Goal: Task Accomplishment & Management: Use online tool/utility

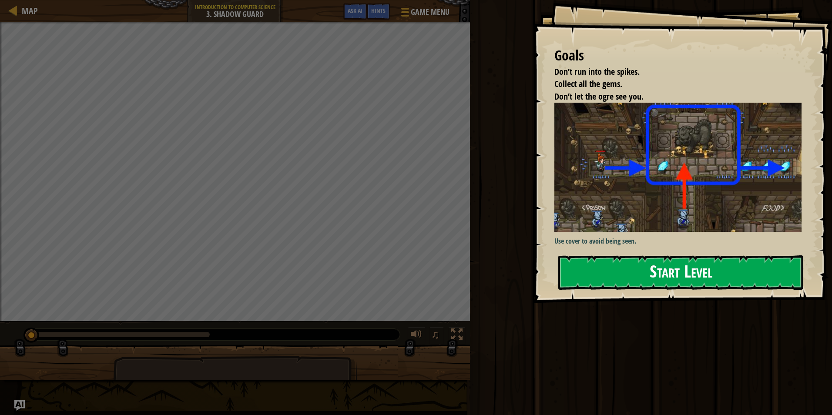
click at [603, 274] on button "Start Level" at bounding box center [680, 272] width 245 height 34
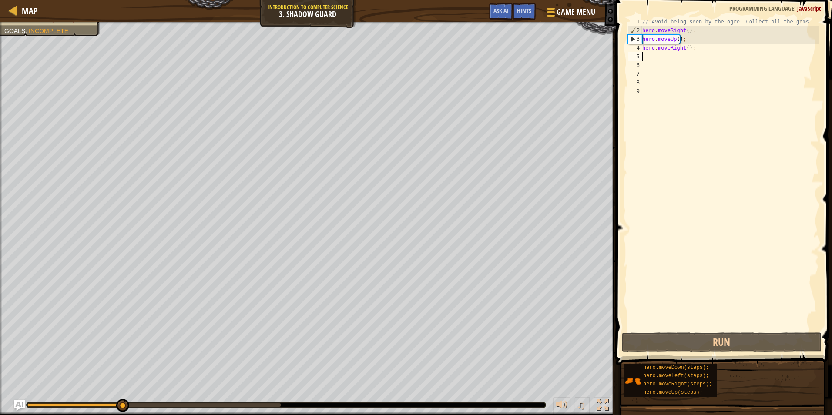
drag, startPoint x: 688, startPoint y: 52, endPoint x: 659, endPoint y: 42, distance: 30.4
click at [688, 51] on div "// Avoid being seen by the ogre. Collect all the gems. hero . moveRight ( ) ; h…" at bounding box center [729, 182] width 178 height 331
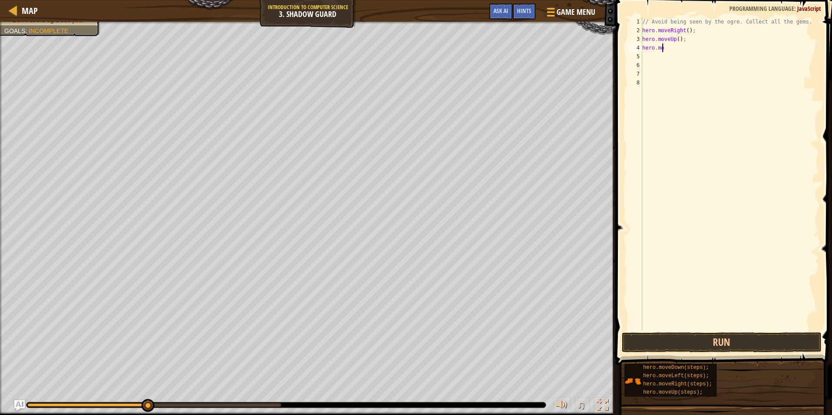
type textarea "h"
click at [712, 342] on button "Run" at bounding box center [722, 342] width 200 height 20
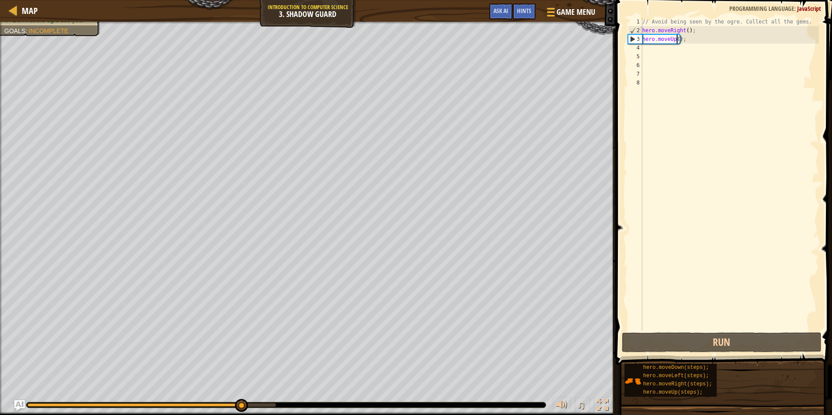
click at [675, 38] on div "// Avoid being seen by the ogre. Collect all the gems. hero . moveRight ( ) ; h…" at bounding box center [729, 182] width 178 height 331
type textarea "hero.moveUp(1);"
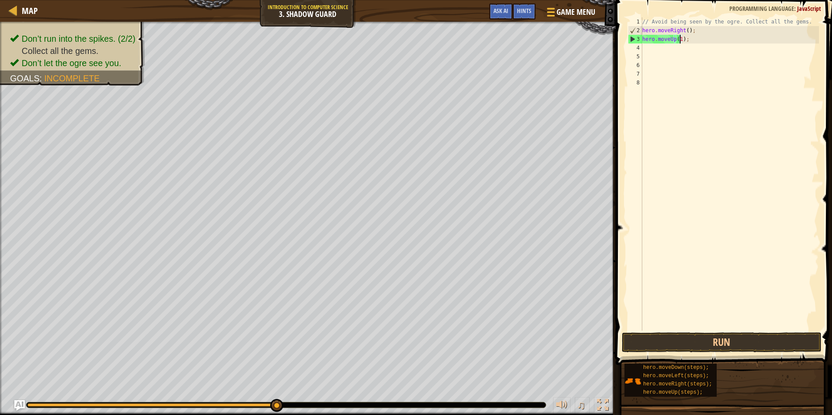
drag, startPoint x: 699, startPoint y: 134, endPoint x: 723, endPoint y: 176, distance: 47.7
click at [706, 152] on div "// Avoid being seen by the ogre. Collect all the gems. hero . moveRight ( ) ; h…" at bounding box center [729, 182] width 178 height 331
click at [710, 338] on button "Run" at bounding box center [722, 342] width 200 height 20
click at [715, 338] on button "Run" at bounding box center [722, 342] width 200 height 20
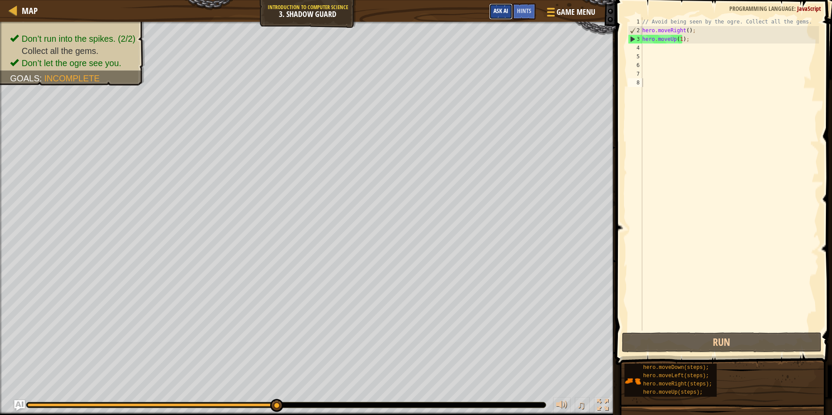
click at [503, 6] on button "Ask AI" at bounding box center [500, 11] width 23 height 16
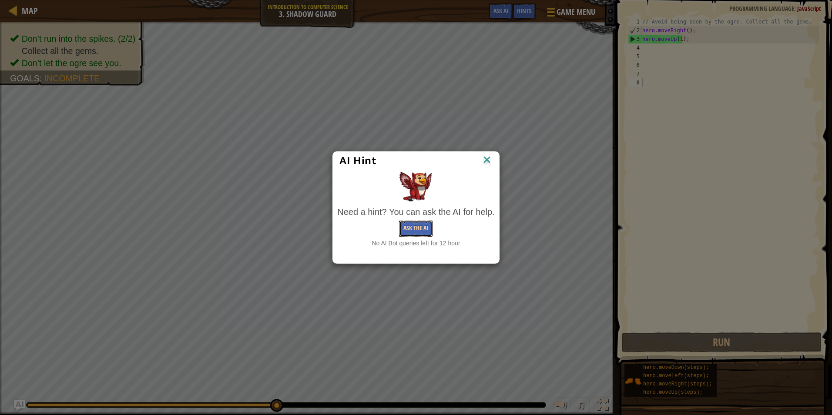
click at [416, 233] on button "Ask the AI" at bounding box center [415, 229] width 33 height 16
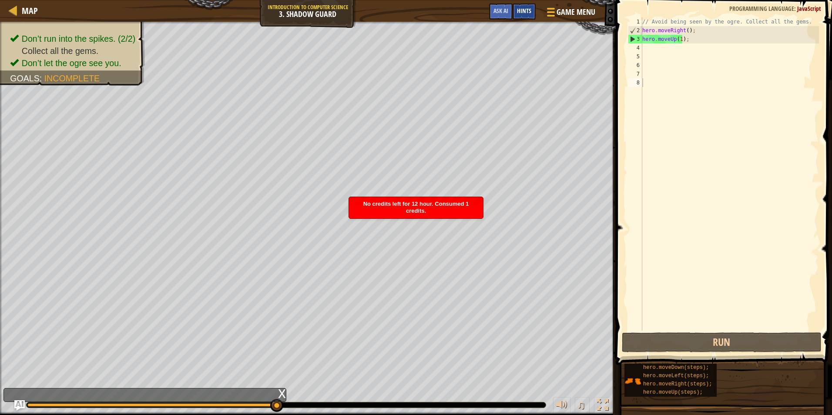
click at [518, 13] on span "Hints" at bounding box center [524, 11] width 14 height 8
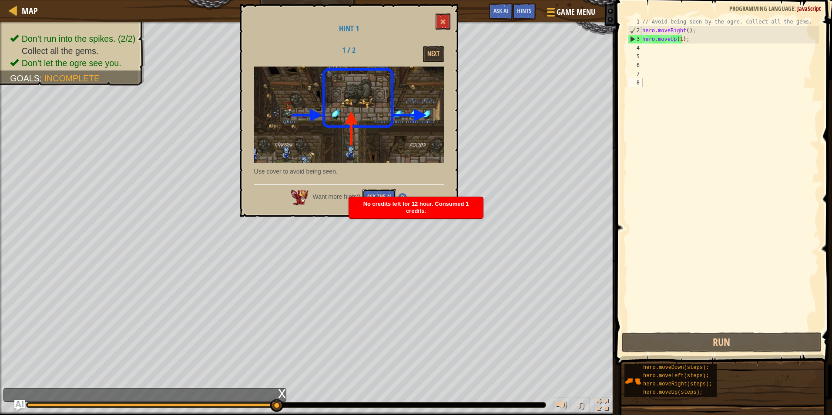
click at [374, 193] on button "Ask the AI" at bounding box center [378, 197] width 33 height 16
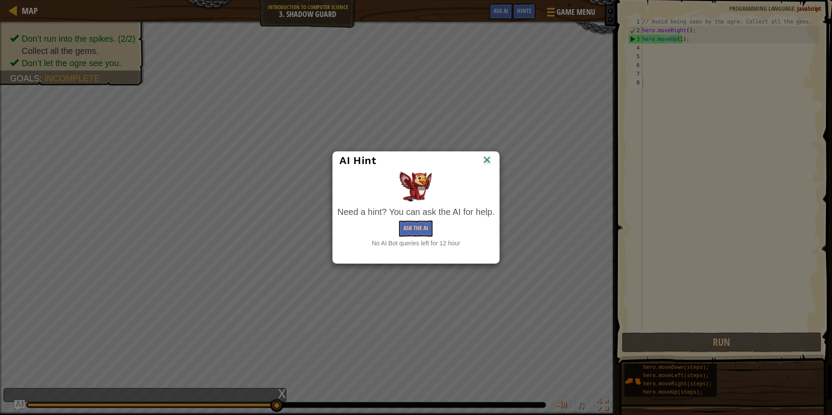
drag, startPoint x: 361, startPoint y: 149, endPoint x: 357, endPoint y: 132, distance: 17.0
click at [357, 132] on div "AI Hint Need a hint? You can ask the AI for help. Ask the AI No AI Bot queries …" at bounding box center [416, 207] width 832 height 415
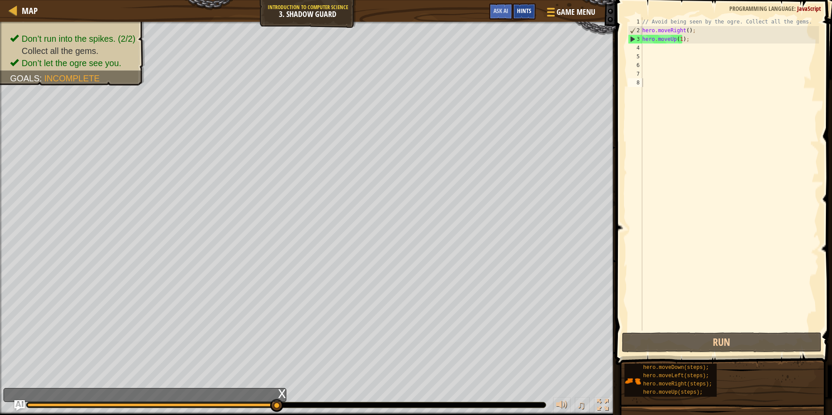
click at [521, 14] on span "Hints" at bounding box center [524, 11] width 14 height 8
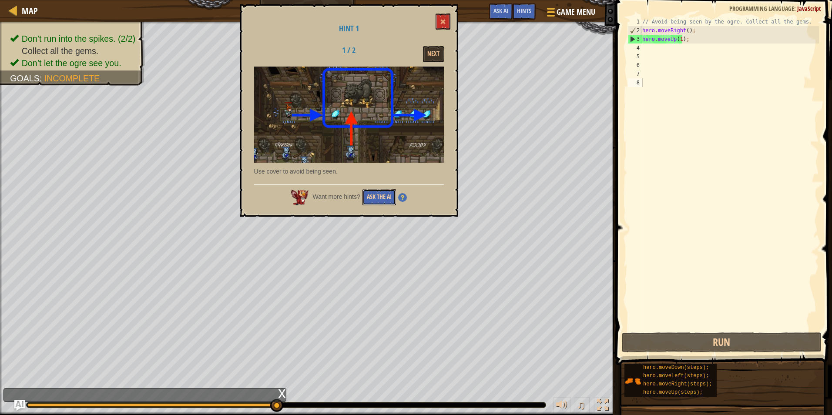
click at [380, 197] on button "Ask the AI" at bounding box center [378, 197] width 33 height 16
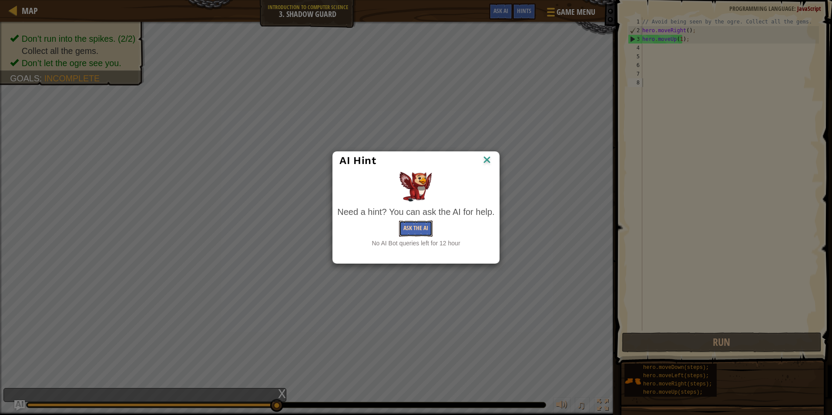
click at [413, 224] on button "Ask the AI" at bounding box center [415, 229] width 33 height 16
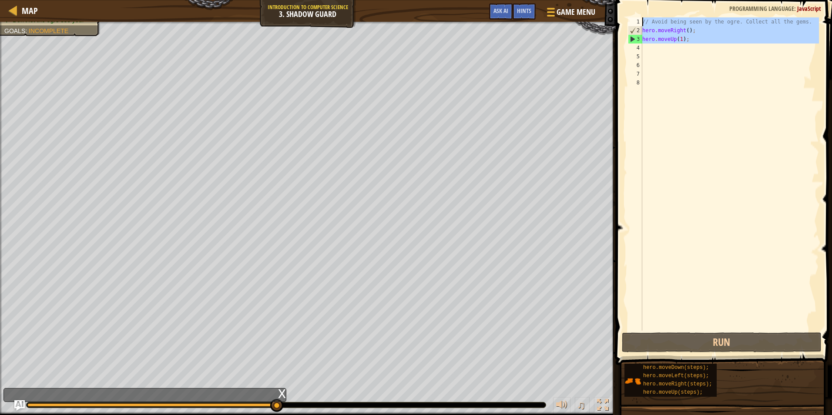
drag, startPoint x: 698, startPoint y: 47, endPoint x: 635, endPoint y: 19, distance: 68.3
click at [635, 19] on div "1 2 3 4 5 6 7 8 // Avoid being seen by the ogre. Collect all the gems. hero . m…" at bounding box center [722, 173] width 193 height 313
type textarea "// Avoid being seen by the ogre. Collect all the gems. hero.moveRight();"
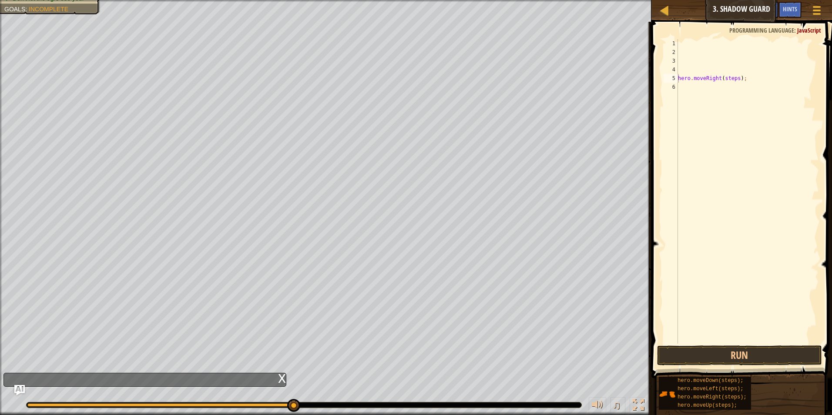
drag, startPoint x: 704, startPoint y: 410, endPoint x: 697, endPoint y: 216, distance: 193.7
click at [697, 216] on div "Hints Videos hero.moveRight(steps); 1 2 3 4 5 6 hero . moveRight ( steps ) ; הה…" at bounding box center [739, 216] width 183 height 389
click at [681, 75] on div "hero . moveRight ( steps ) ; hero . moveUp ( steps ) ;" at bounding box center [747, 200] width 143 height 322
click at [679, 80] on div "hero . moveRight ( steps ) ; hero . moveUp ( steps ) ;" at bounding box center [747, 200] width 143 height 322
click at [677, 80] on div "5" at bounding box center [670, 78] width 14 height 9
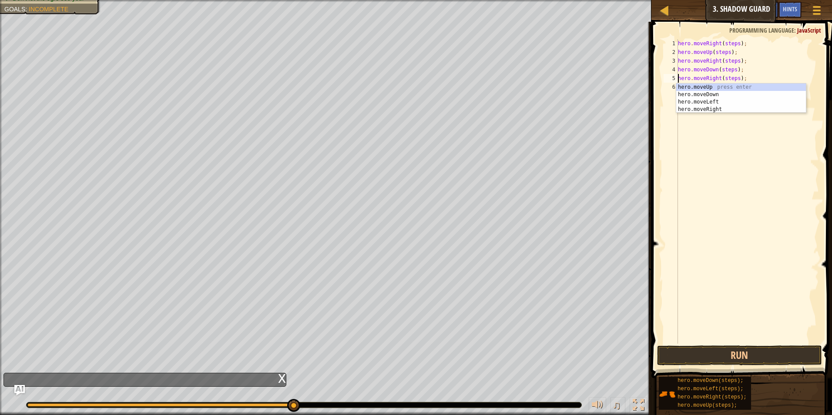
click at [736, 79] on div "hero . moveRight ( steps ) ; hero . moveUp ( steps ) ; hero . moveRight ( steps…" at bounding box center [747, 200] width 143 height 322
click at [732, 71] on div "hero . moveRight ( steps ) ; hero . moveUp ( steps ) ; hero . moveRight ( steps…" at bounding box center [747, 200] width 143 height 322
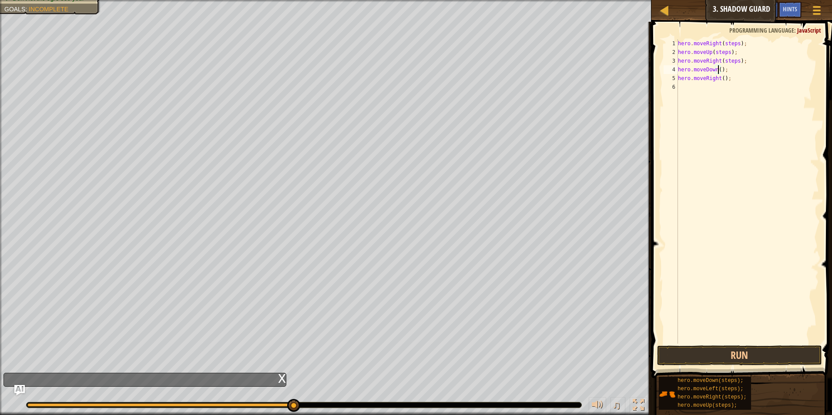
click at [735, 66] on div "hero . moveRight ( steps ) ; hero . moveUp ( steps ) ; hero . moveRight ( steps…" at bounding box center [747, 200] width 143 height 322
click at [735, 61] on div "hero . moveRight ( steps ) ; hero . moveUp ( steps ) ; hero . moveRight ( steps…" at bounding box center [747, 200] width 143 height 322
click at [726, 55] on div "hero . moveRight ( steps ) ; hero . moveUp ( steps ) ; hero . moveRight ( ) ; h…" at bounding box center [747, 200] width 143 height 322
click at [734, 43] on div "hero . moveRight ( steps ) ; hero . moveUp ( ) ; hero . moveRight ( ) ; hero . …" at bounding box center [747, 200] width 143 height 322
click at [697, 353] on button "Run" at bounding box center [739, 355] width 165 height 20
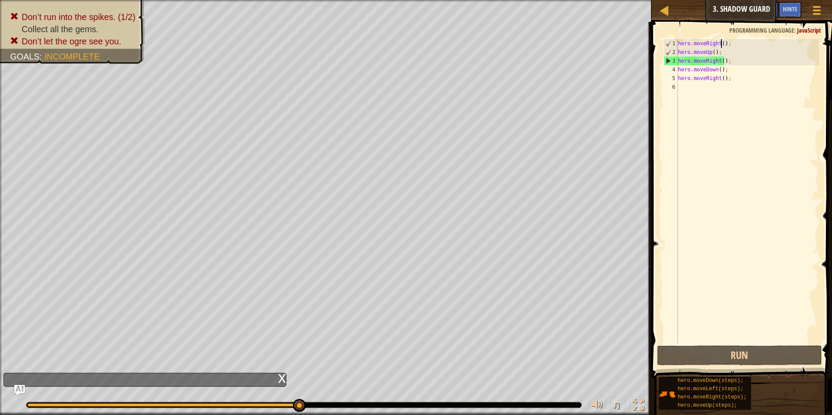
click at [719, 56] on div "hero . moveRight ( ) ; hero . moveUp ( ) ; hero . moveRight ( ) ; hero . moveDo…" at bounding box center [747, 200] width 143 height 322
type textarea "h"
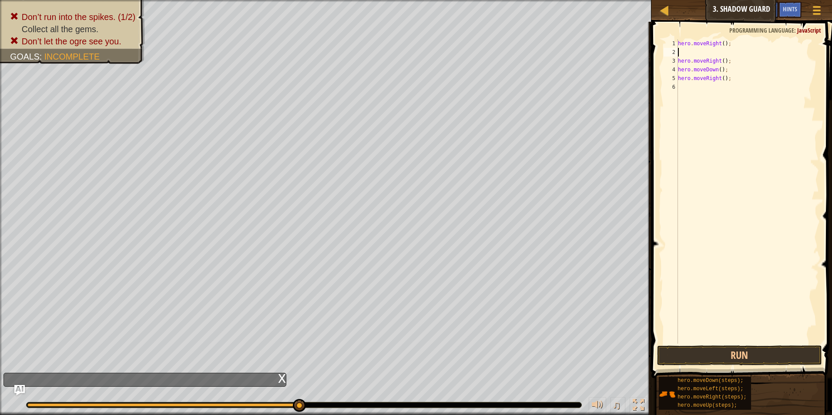
click at [728, 68] on div "hero . moveRight ( ) ; hero . moveRight ( ) ; hero . moveDown ( ) ; hero . move…" at bounding box center [747, 200] width 143 height 322
type textarea "h"
drag, startPoint x: 735, startPoint y: 66, endPoint x: 735, endPoint y: 74, distance: 8.7
click at [735, 66] on div "hero . moveRight ( ) ; hero . moveRight ( ) ; hero . moveRight ( steps ) ; hero…" at bounding box center [747, 191] width 143 height 304
type textarea "hero.moveRight();"
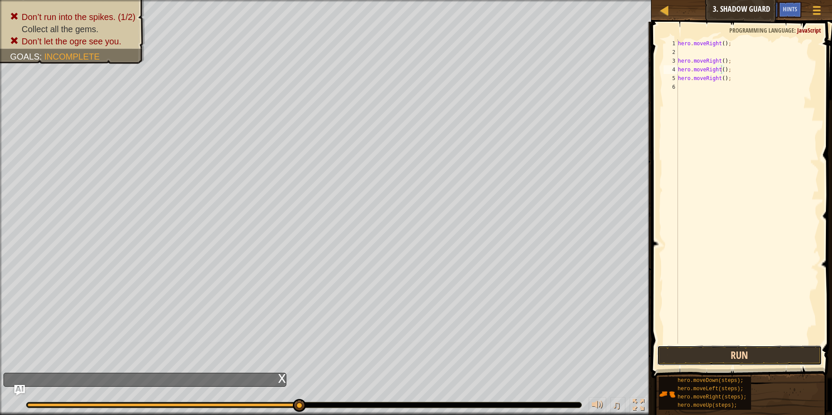
click at [696, 352] on button "Run" at bounding box center [739, 355] width 165 height 20
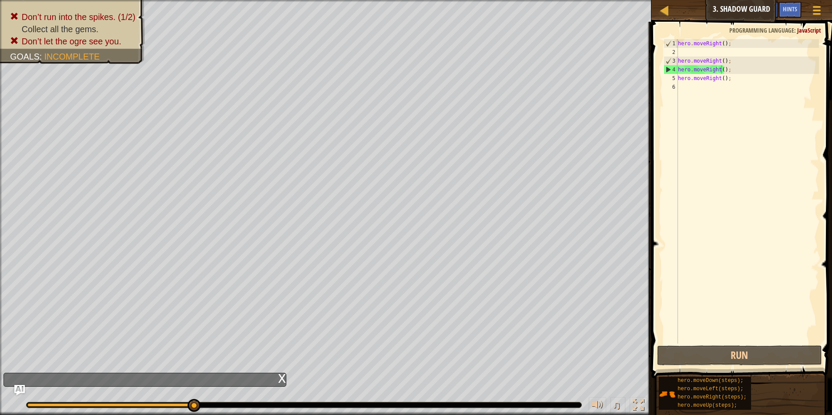
click at [341, 408] on div "♫" at bounding box center [325, 403] width 651 height 26
click at [668, 13] on div at bounding box center [663, 10] width 11 height 11
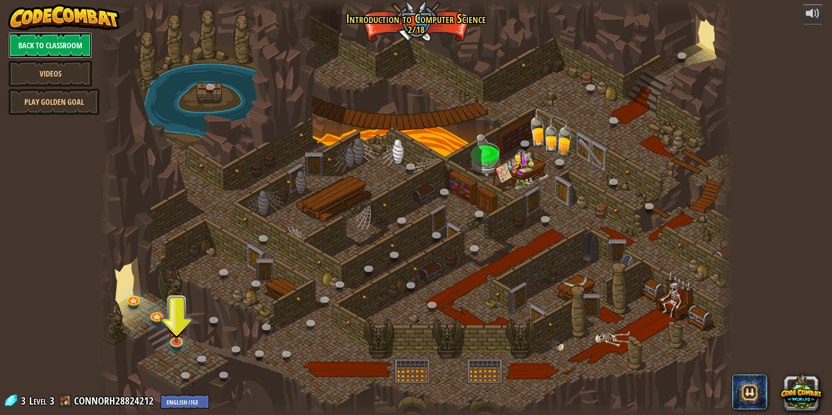
click at [64, 45] on link "Back to Classroom" at bounding box center [50, 45] width 84 height 26
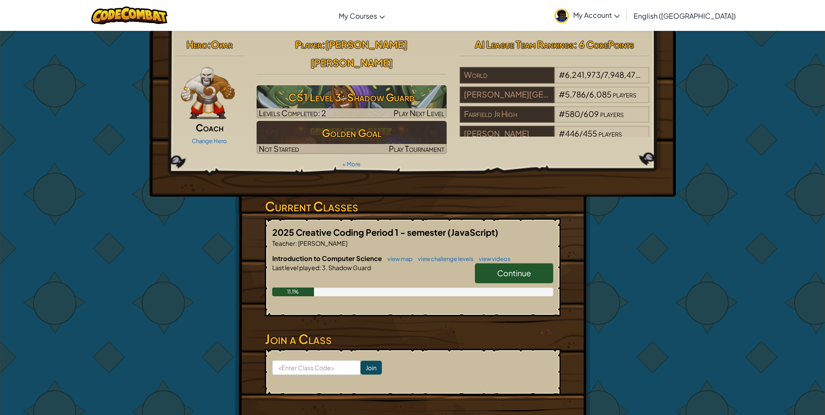
click at [220, 133] on span "Coach" at bounding box center [210, 127] width 28 height 12
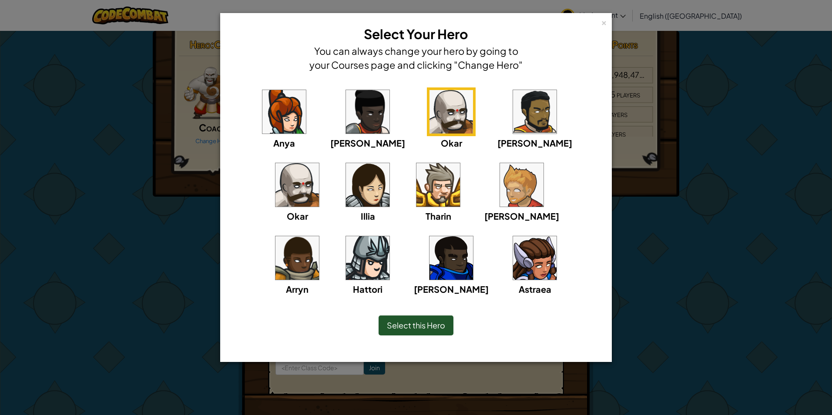
click at [429, 249] on img at bounding box center [450, 257] width 43 height 43
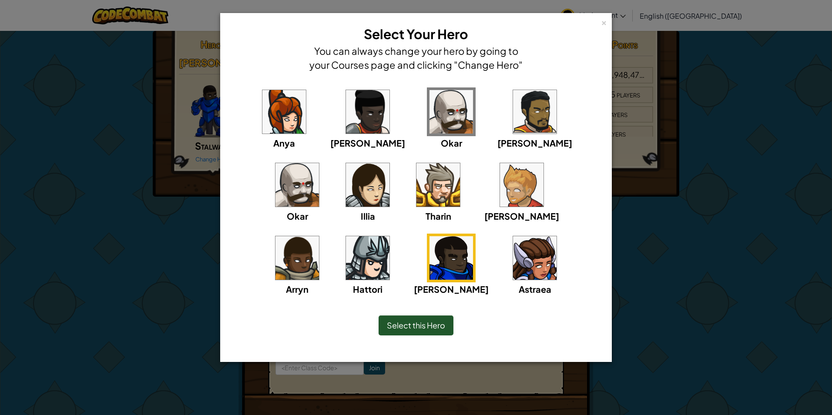
click at [390, 318] on div "Select this Hero" at bounding box center [415, 325] width 75 height 20
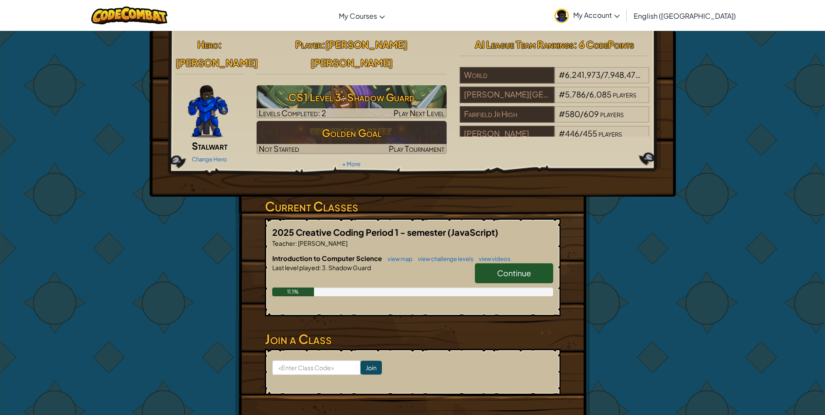
click at [536, 263] on link "Continue" at bounding box center [514, 273] width 78 height 20
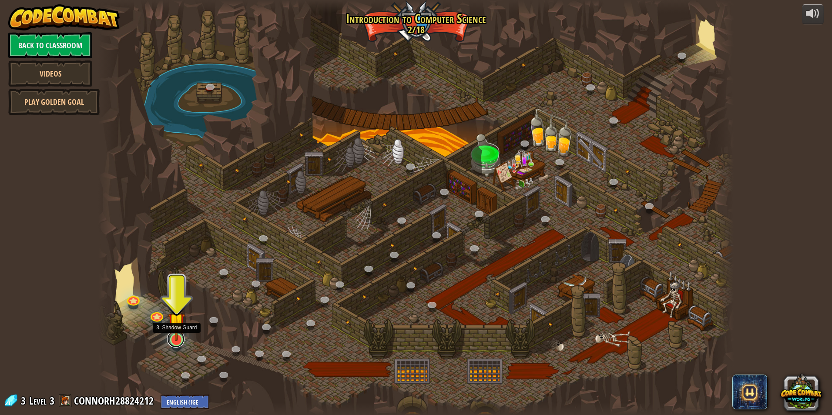
click at [180, 343] on link at bounding box center [175, 338] width 17 height 17
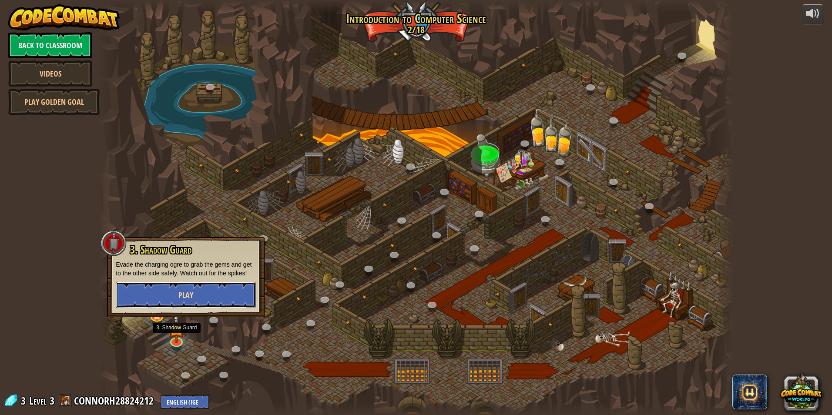
click at [209, 293] on button "Play" at bounding box center [186, 295] width 140 height 26
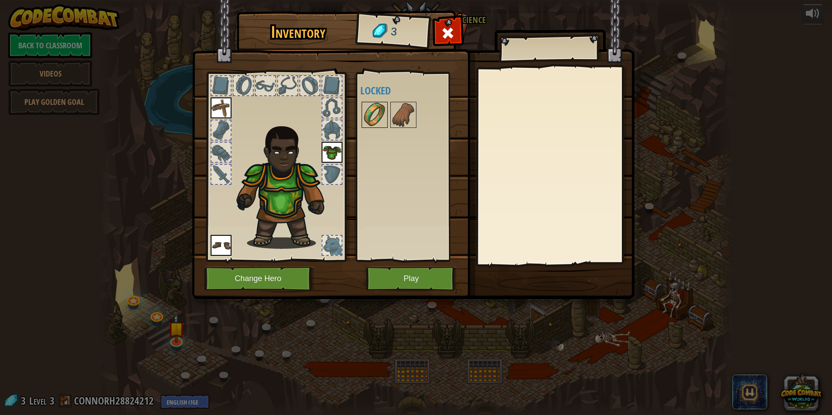
click at [378, 114] on img at bounding box center [374, 115] width 24 height 24
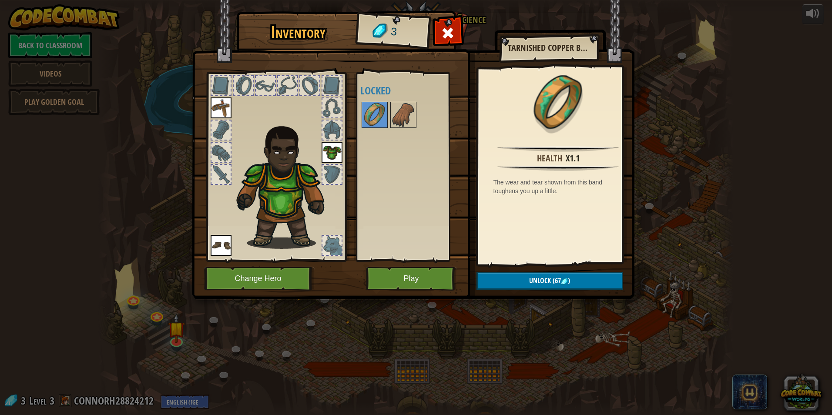
drag, startPoint x: 365, startPoint y: 152, endPoint x: 391, endPoint y: 202, distance: 56.2
click at [363, 156] on div "Available Equip Equip Equip (double-click to equip) Locked" at bounding box center [414, 166] width 109 height 181
click at [437, 285] on button "Play" at bounding box center [411, 279] width 91 height 24
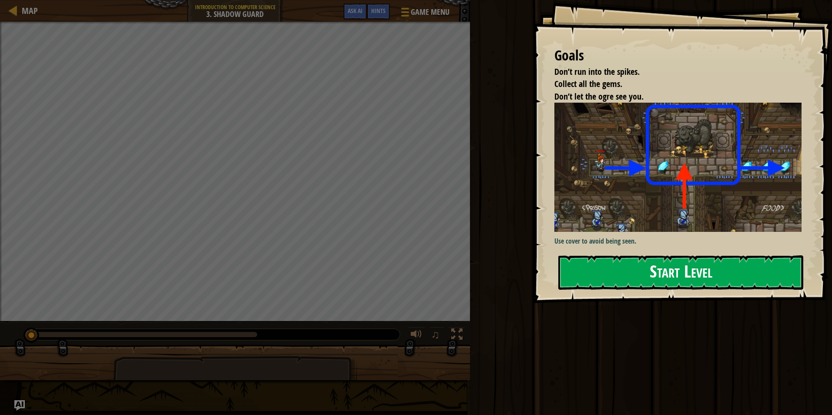
click at [665, 277] on button "Start Level" at bounding box center [680, 272] width 245 height 34
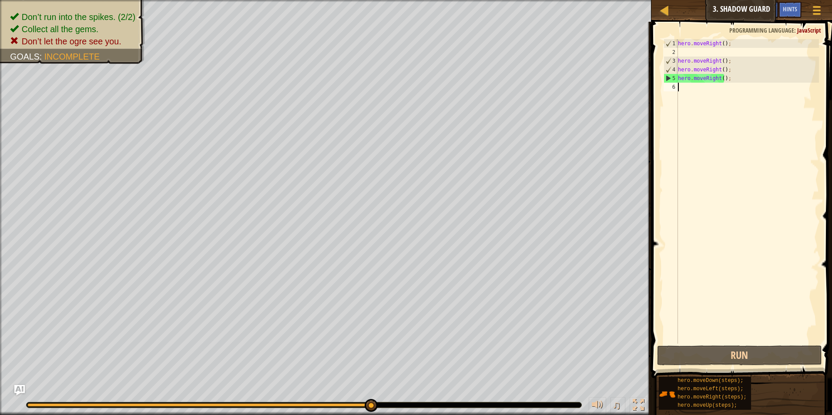
click at [731, 62] on div "hero . moveRight ( ) ; hero . moveRight ( ) ; hero . moveRight ( ) ; hero . mov…" at bounding box center [747, 200] width 143 height 322
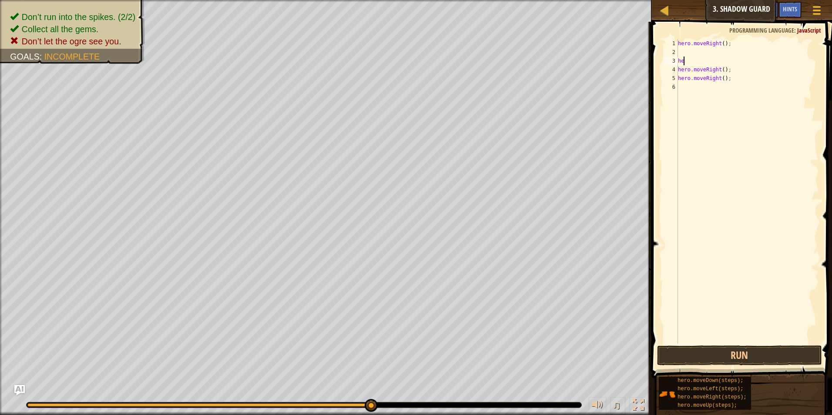
type textarea "h"
click at [735, 77] on div "hero . moveRight ( ) ; hero . moveUp ( steps ) ; hero . moveRight ( steps ) ; h…" at bounding box center [747, 191] width 143 height 304
type textarea "hero.moveUp();"
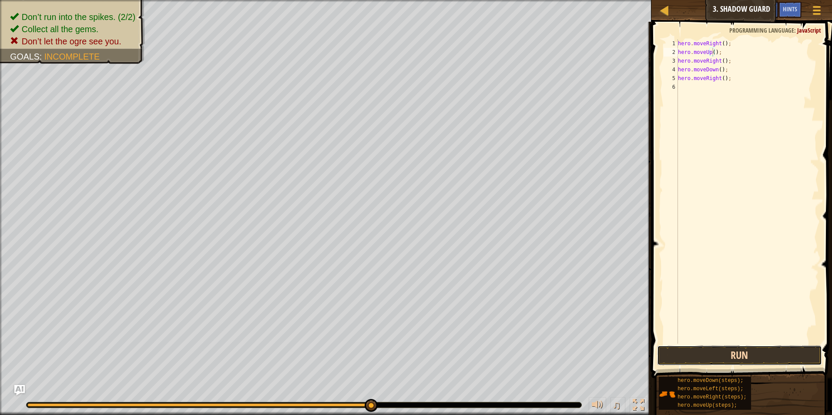
click at [750, 354] on button "Run" at bounding box center [739, 355] width 165 height 20
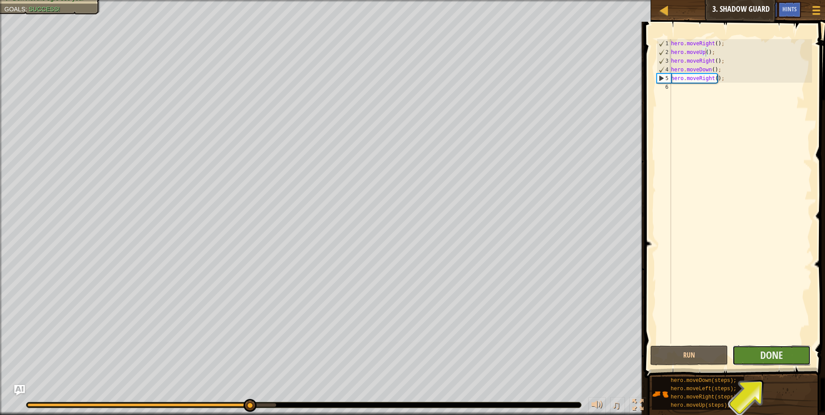
click at [797, 350] on button "Done" at bounding box center [771, 355] width 78 height 20
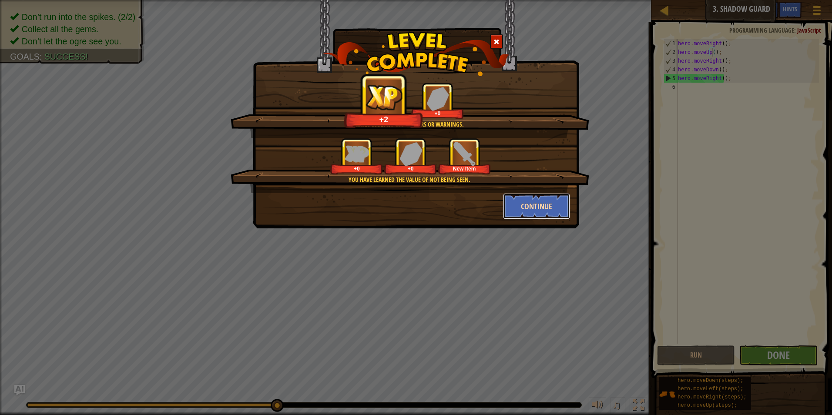
click at [521, 209] on button "Continue" at bounding box center [536, 206] width 67 height 26
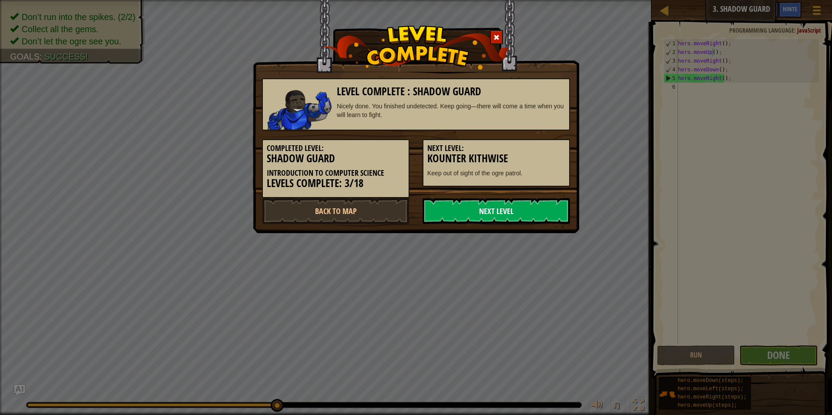
click at [501, 217] on link "Next Level" at bounding box center [495, 211] width 147 height 26
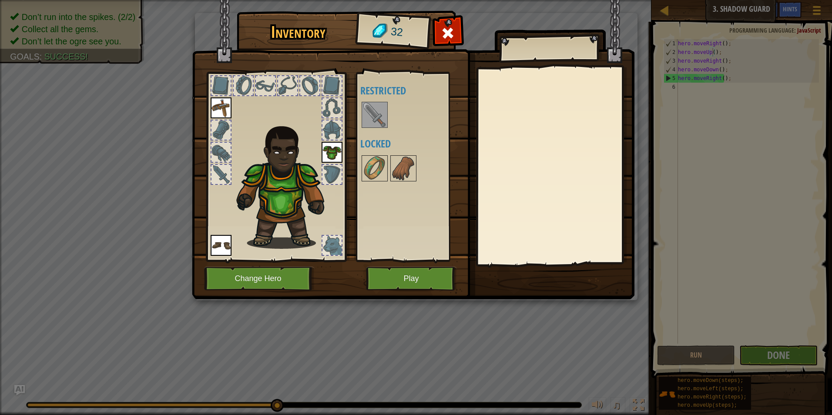
click at [361, 116] on div at bounding box center [414, 114] width 109 height 29
click at [383, 120] on img at bounding box center [374, 115] width 24 height 24
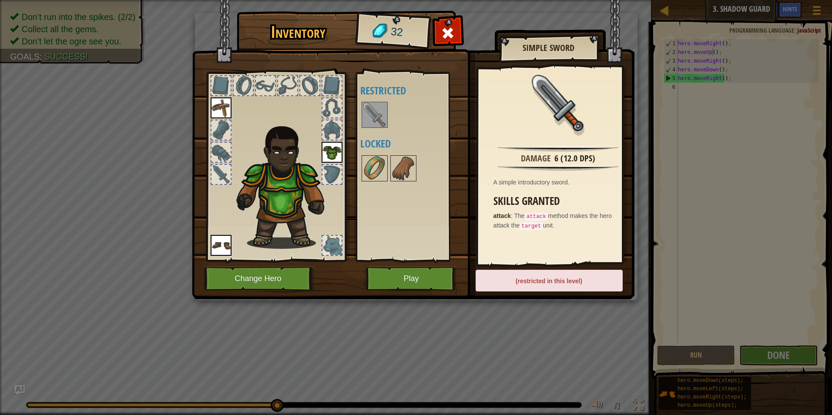
drag, startPoint x: 513, startPoint y: 249, endPoint x: 539, endPoint y: 268, distance: 32.7
click at [522, 259] on div "Damage 6 (12.0 DPS) A simple introductory sword. Skills Granted attack : The at…" at bounding box center [558, 165] width 160 height 195
click at [551, 286] on div "(restricted in this level)" at bounding box center [548, 281] width 147 height 22
click at [211, 170] on div at bounding box center [221, 174] width 21 height 21
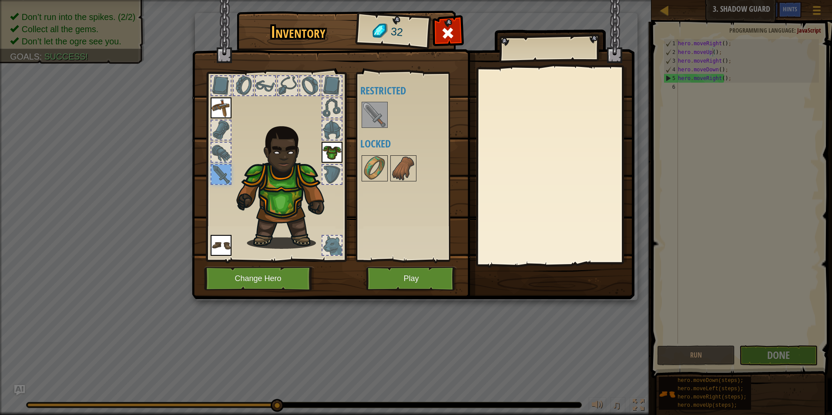
drag, startPoint x: 374, startPoint y: 111, endPoint x: 246, endPoint y: 171, distance: 141.7
click at [246, 171] on div "Inventory 32 Available Equip Equip Equip (double-click to equip) Restricted Loc…" at bounding box center [416, 156] width 442 height 287
click at [412, 174] on img at bounding box center [403, 168] width 24 height 24
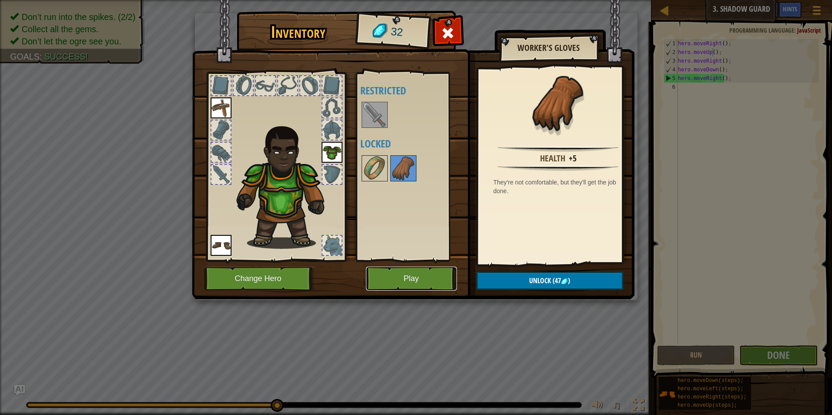
click at [444, 274] on button "Play" at bounding box center [411, 279] width 91 height 24
